Goal: Information Seeking & Learning: Learn about a topic

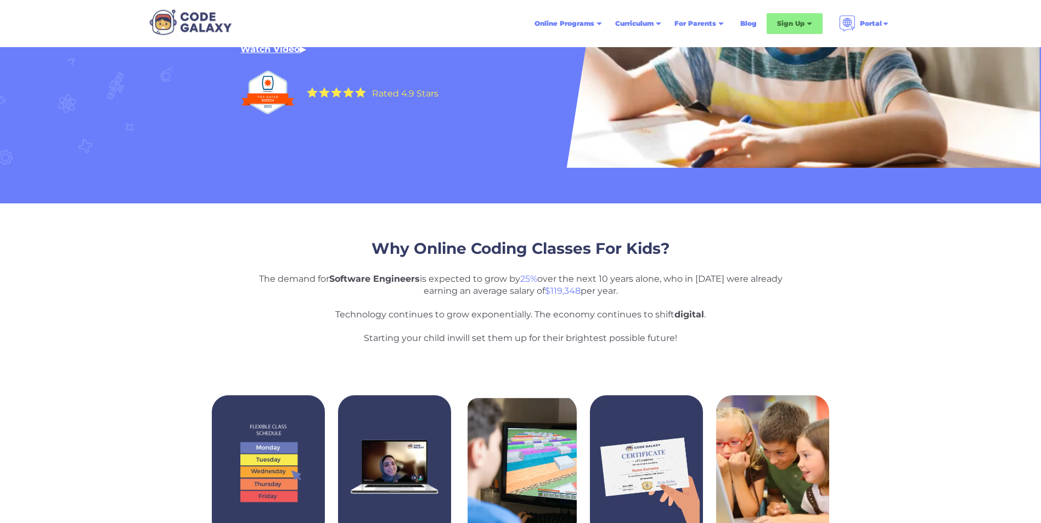
scroll to position [69, 0]
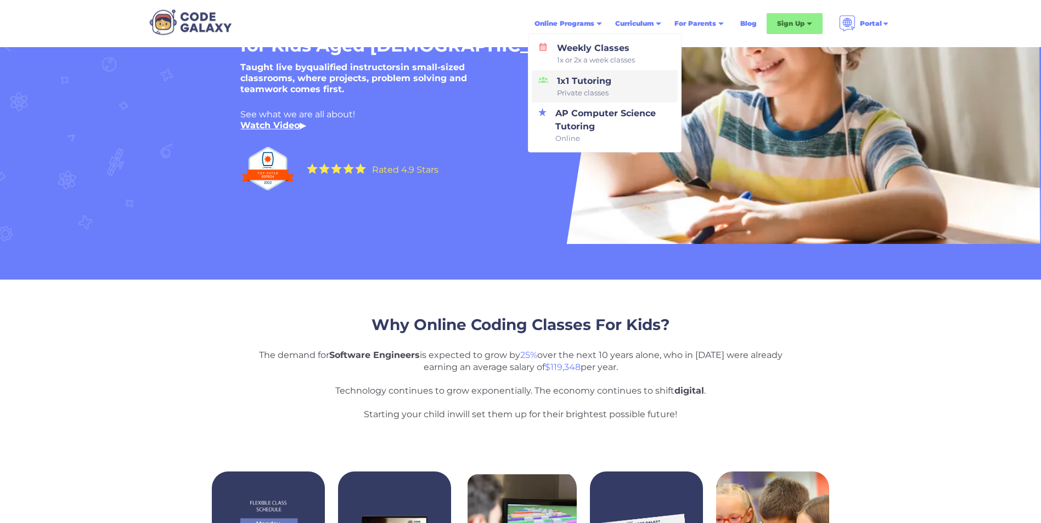
click at [598, 88] on span "Private classes" at bounding box center [584, 93] width 54 height 11
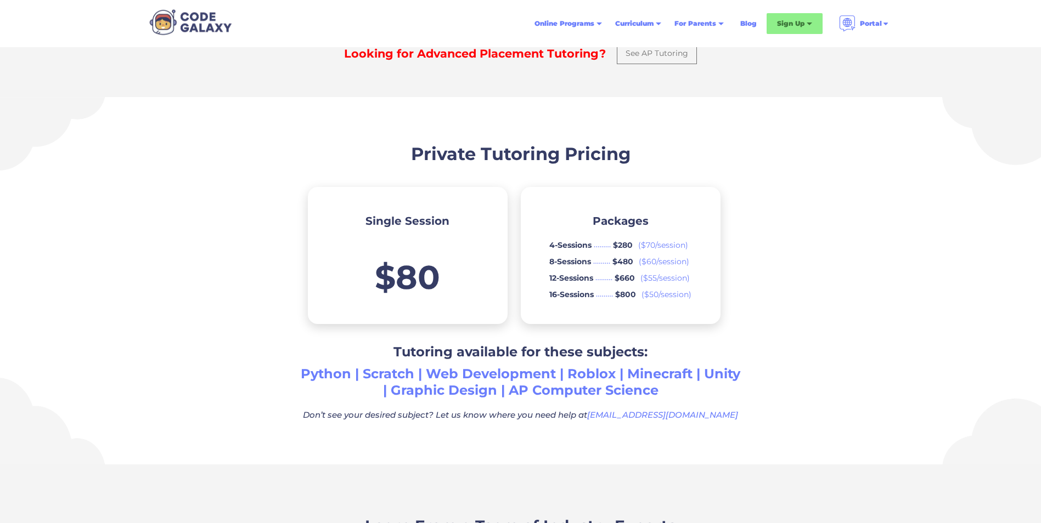
scroll to position [494, 0]
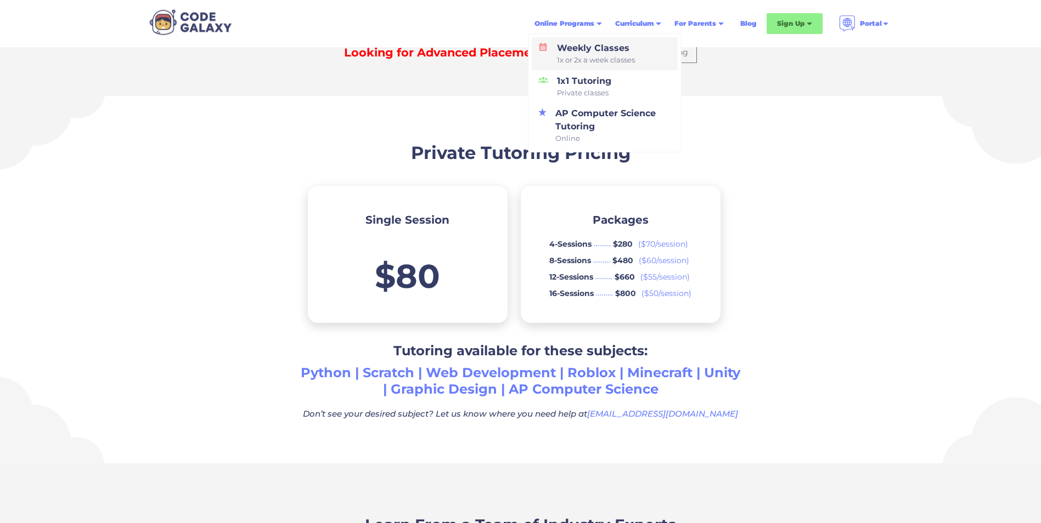
click at [583, 63] on span "1x or 2x a week classes" at bounding box center [596, 60] width 78 height 11
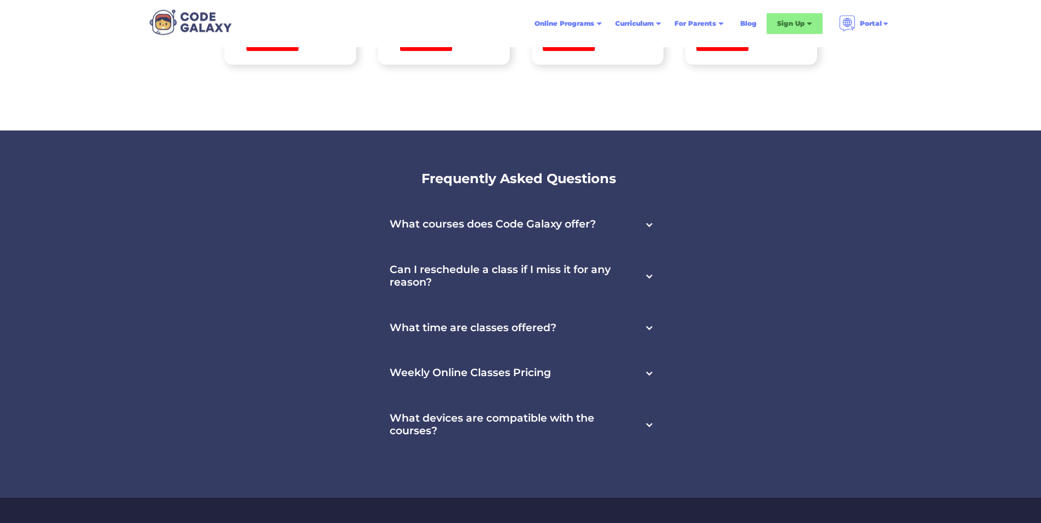
scroll to position [3456, 0]
